Goal: Information Seeking & Learning: Find specific fact

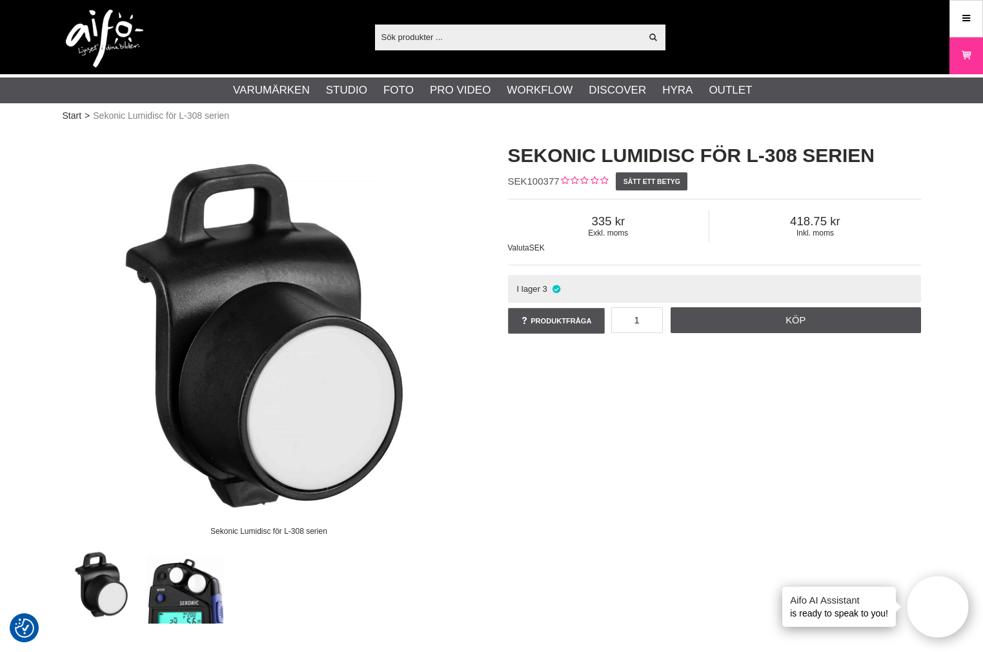
click at [72, 323] on img at bounding box center [269, 335] width 413 height 413
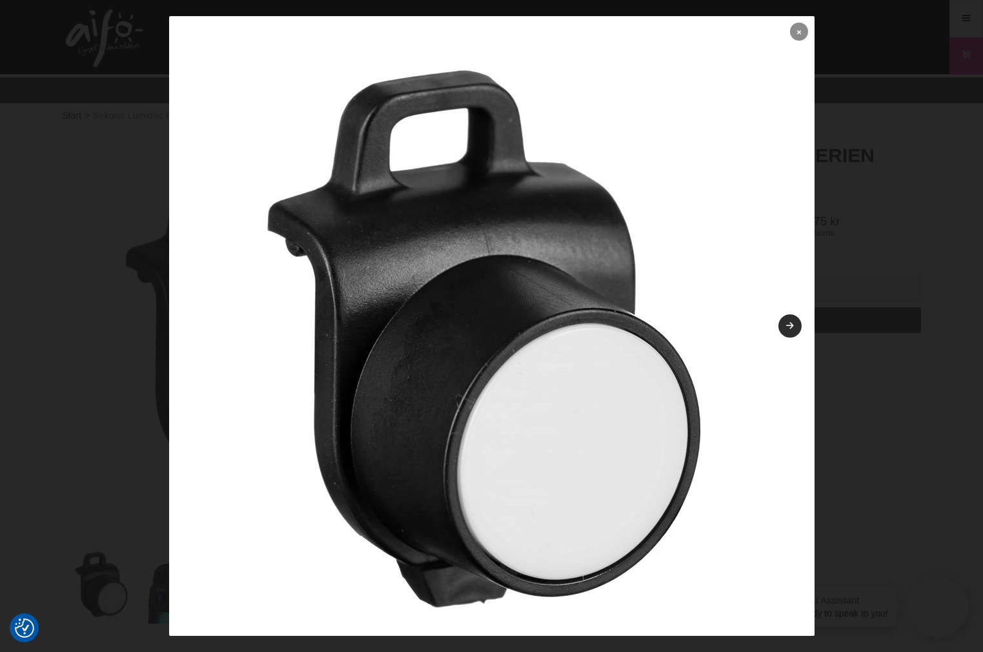
click at [790, 28] on link at bounding box center [799, 32] width 18 height 18
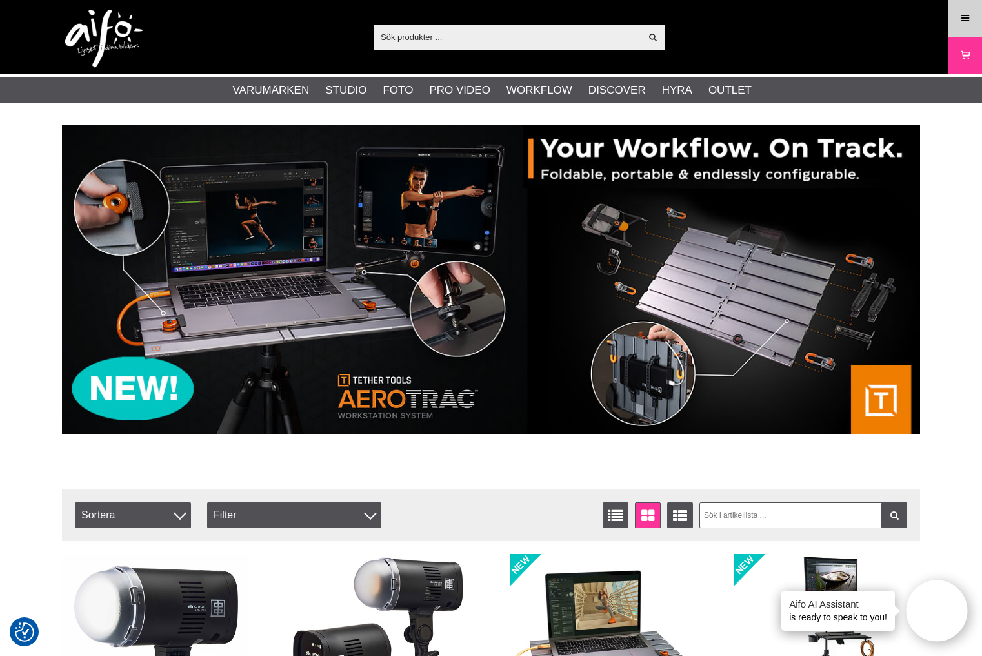
click at [961, 23] on icon at bounding box center [966, 19] width 12 height 14
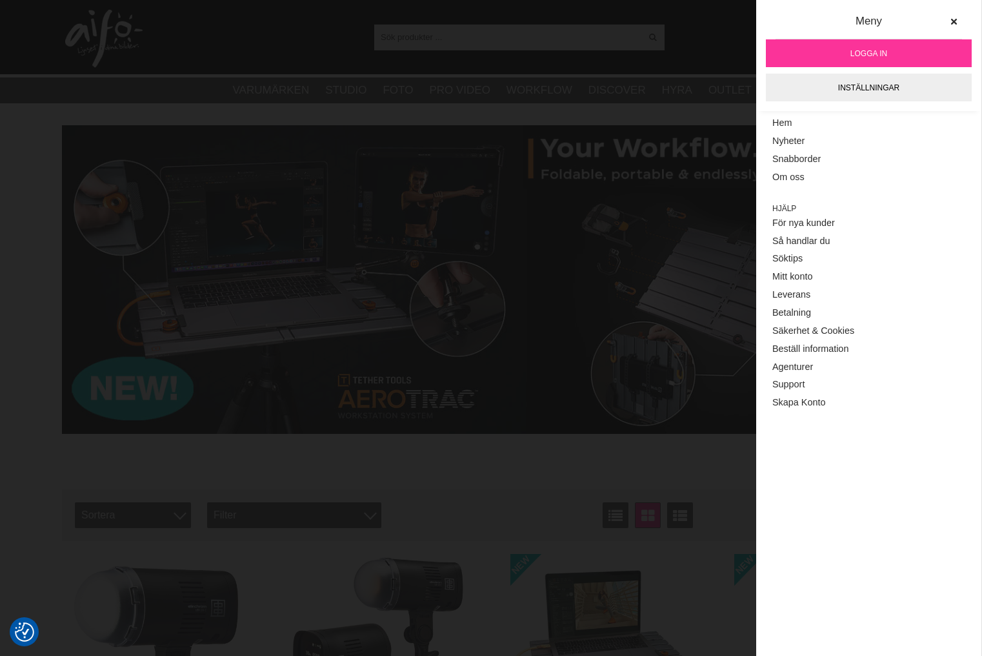
click at [876, 55] on span "Logga in" at bounding box center [869, 54] width 37 height 12
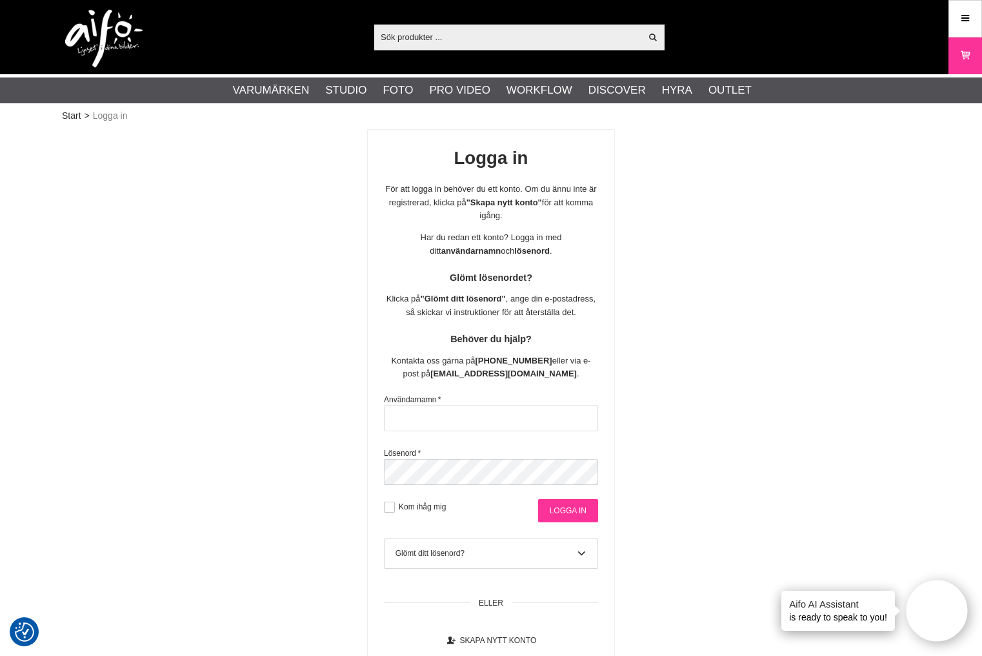
type input "sajber"
click at [576, 518] on input "Logga in" at bounding box center [568, 510] width 60 height 23
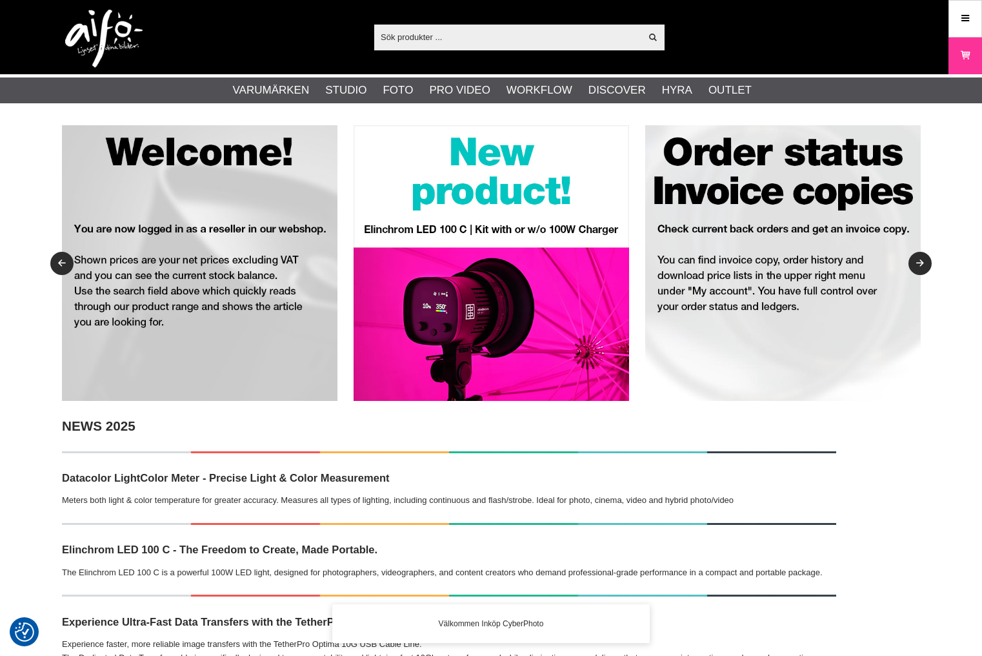
checkbox input "true"
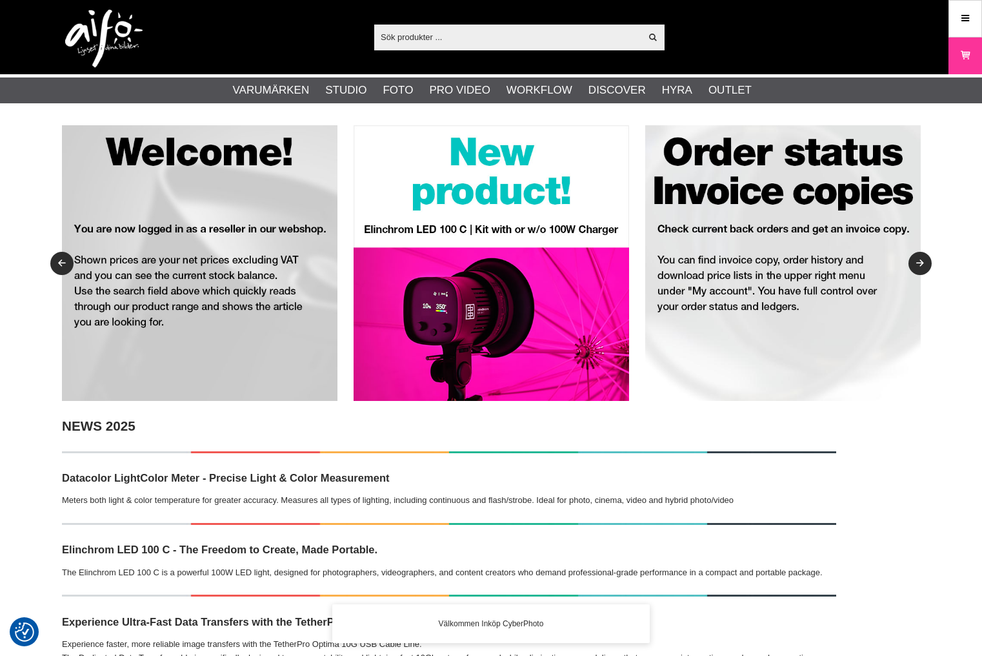
click at [477, 41] on input "text" at bounding box center [507, 36] width 267 height 19
paste input "SEK100377"
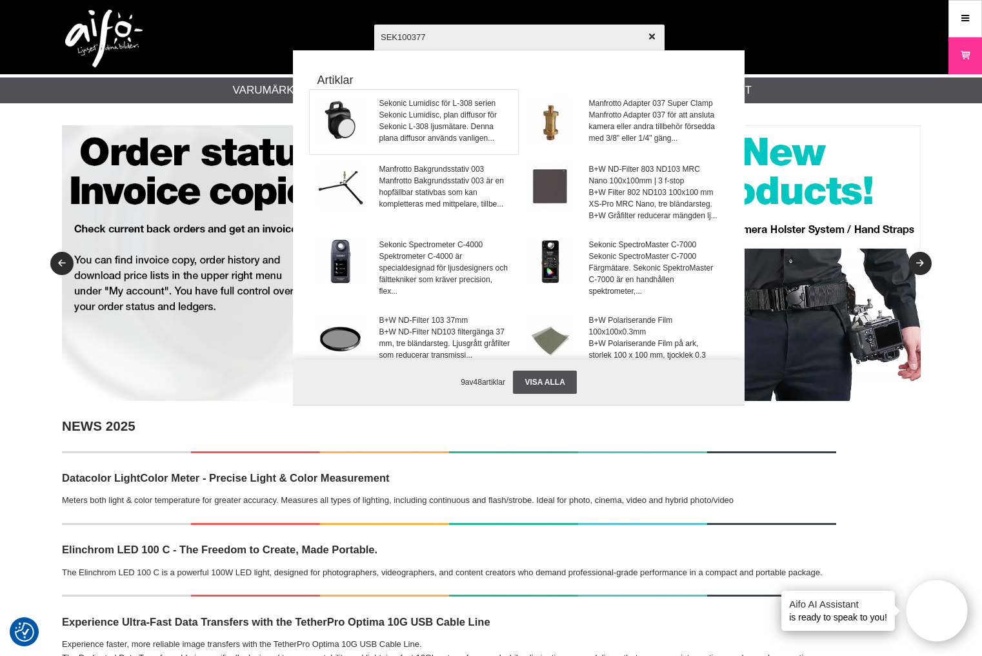
type input "SEK100377"
click at [432, 108] on span "Sekonic Lumidisc för L-308 serien" at bounding box center [444, 103] width 131 height 12
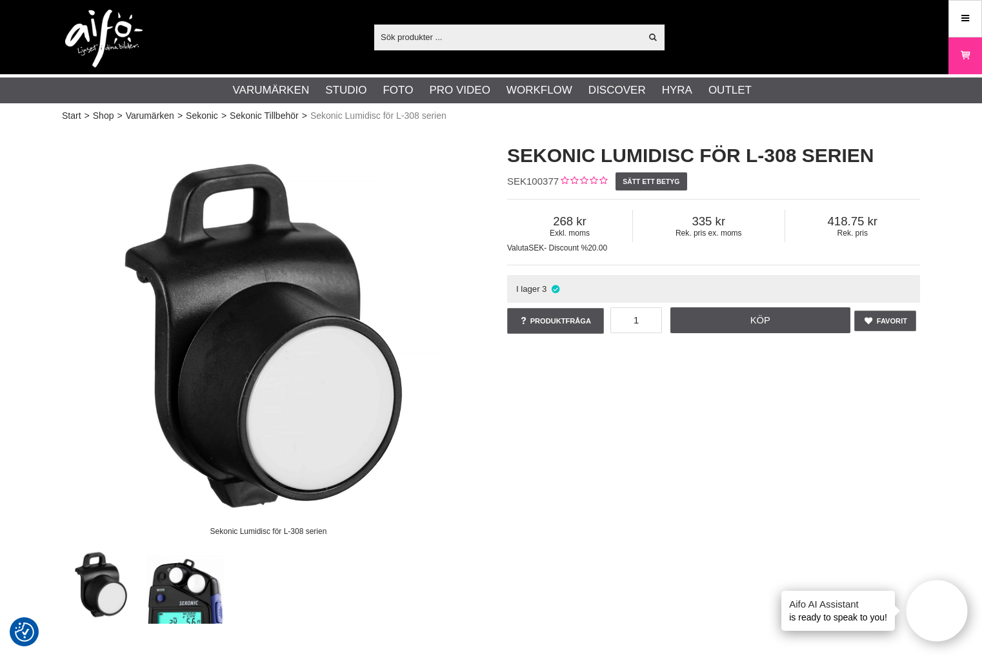
scroll to position [323, 0]
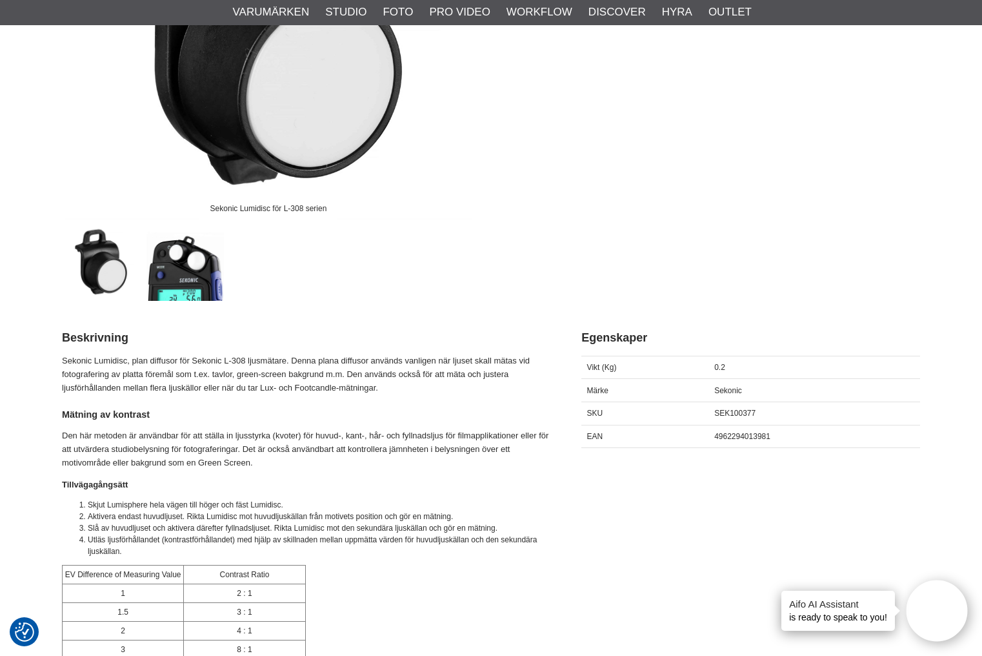
click at [725, 436] on span "4962294013981" at bounding box center [742, 436] width 56 height 9
copy span "4962294013981"
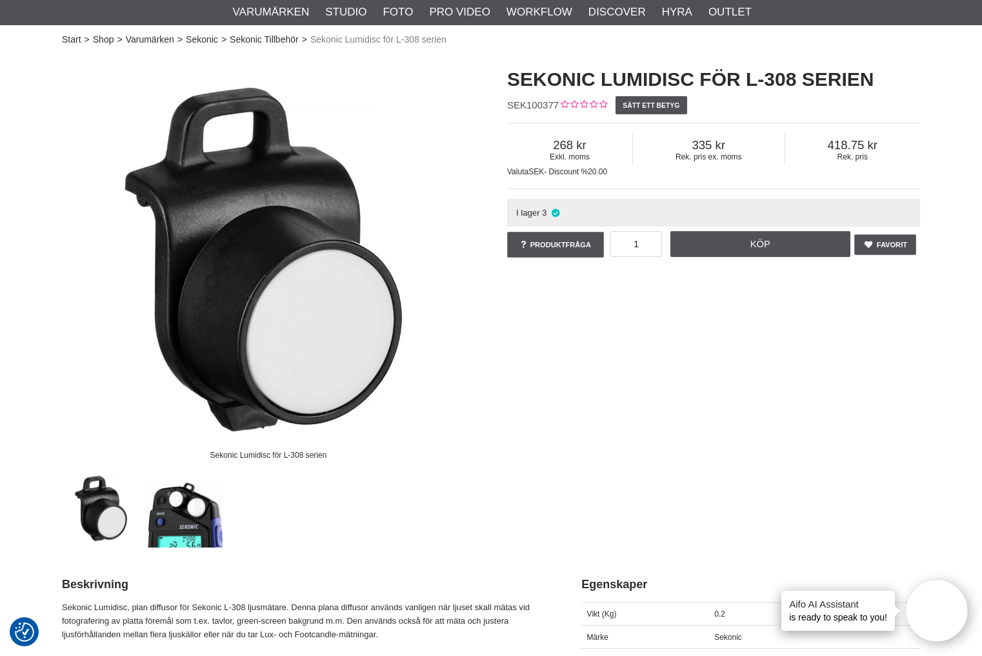
scroll to position [0, 0]
